Goal: Go to known website: Go to known website

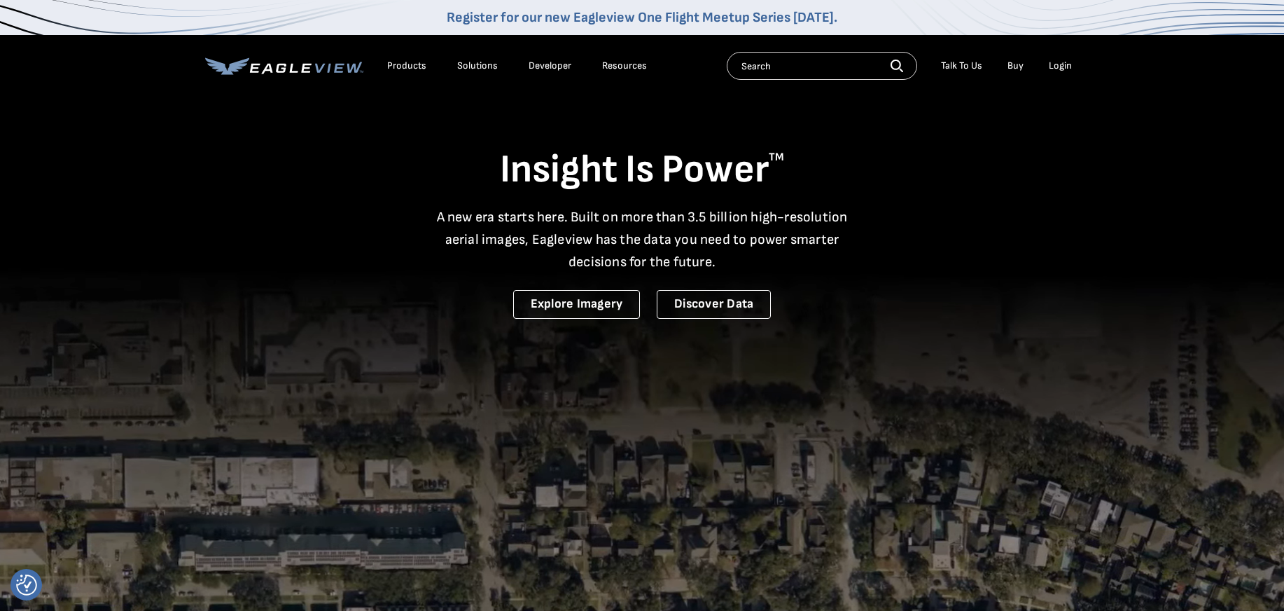
click at [1062, 62] on div "Login" at bounding box center [1060, 66] width 23 height 13
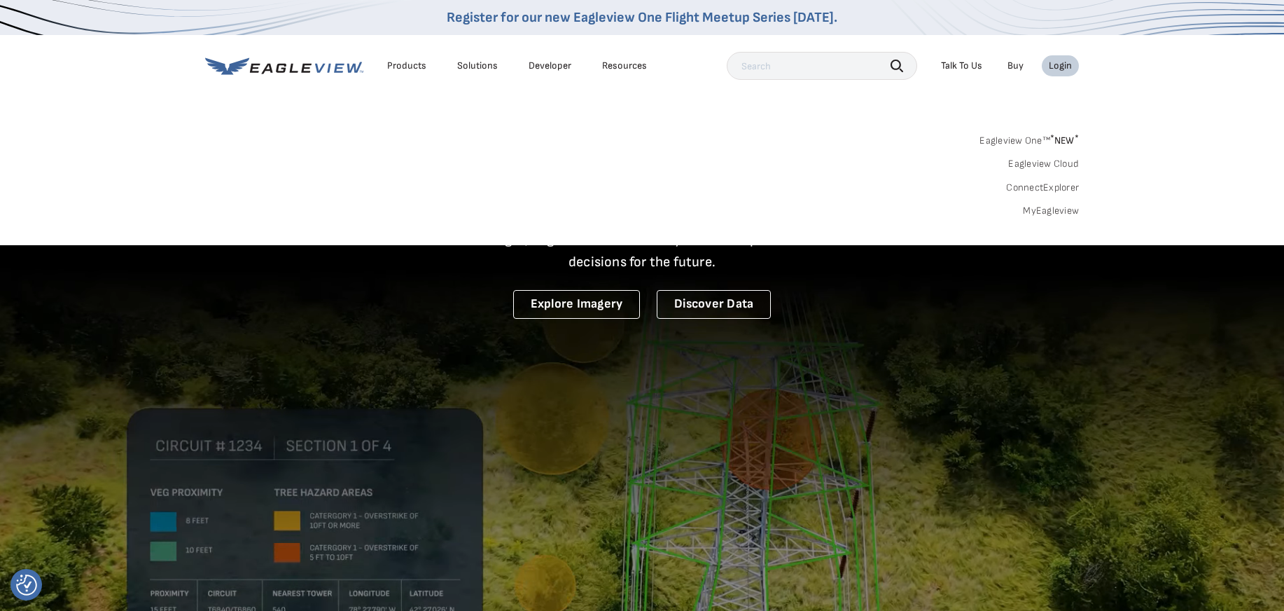
click at [1050, 190] on link "ConnectExplorer" at bounding box center [1042, 187] width 73 height 13
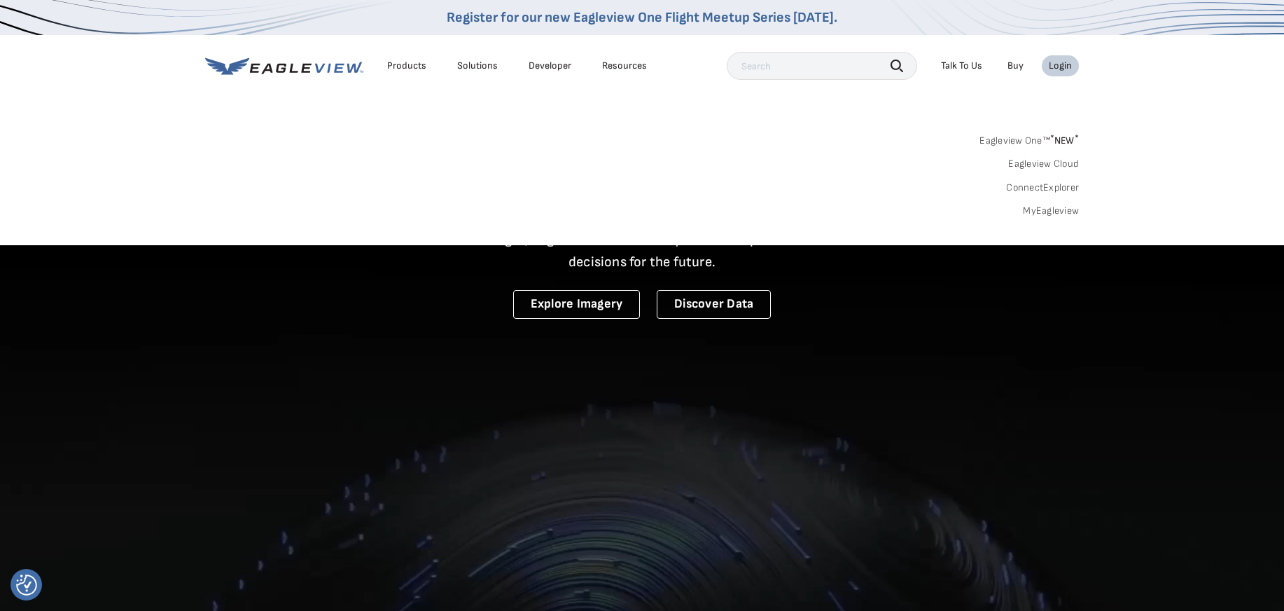
click at [1051, 187] on link "ConnectExplorer" at bounding box center [1042, 187] width 73 height 13
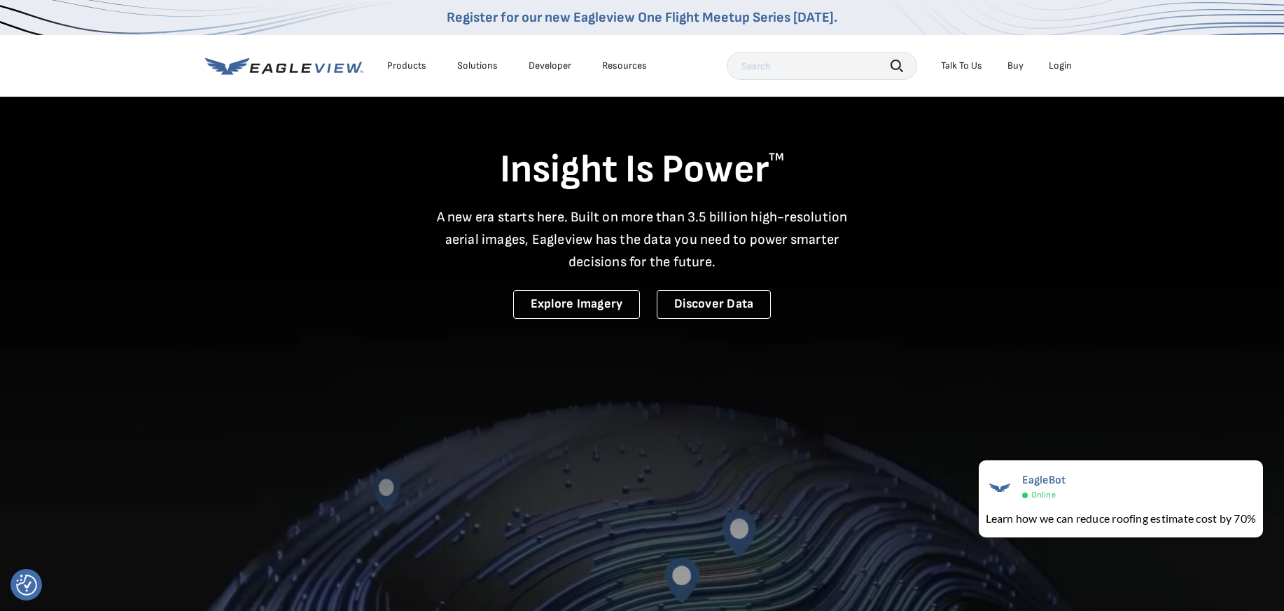
click at [1055, 68] on div "Login" at bounding box center [1060, 66] width 23 height 13
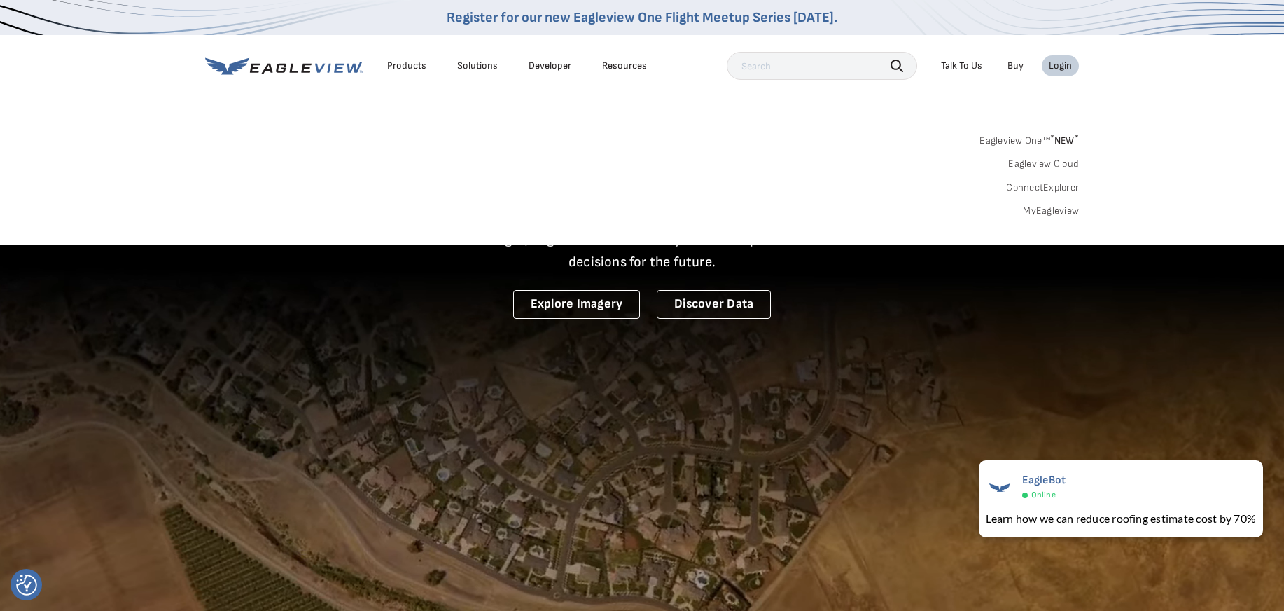
click at [1046, 183] on link "ConnectExplorer" at bounding box center [1042, 187] width 73 height 13
